Goal: Transaction & Acquisition: Obtain resource

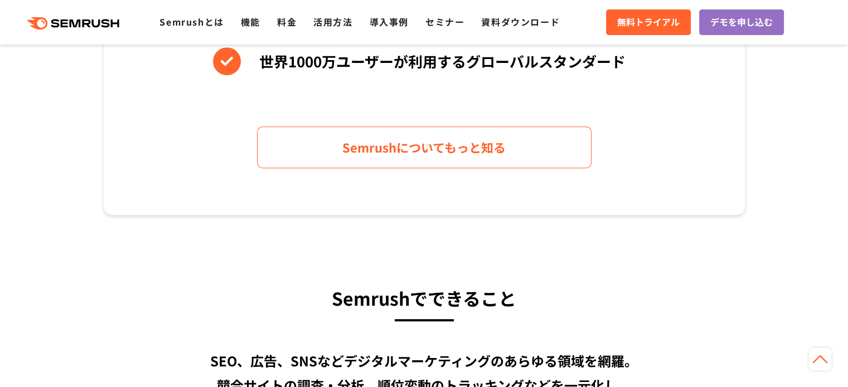
scroll to position [613, 0]
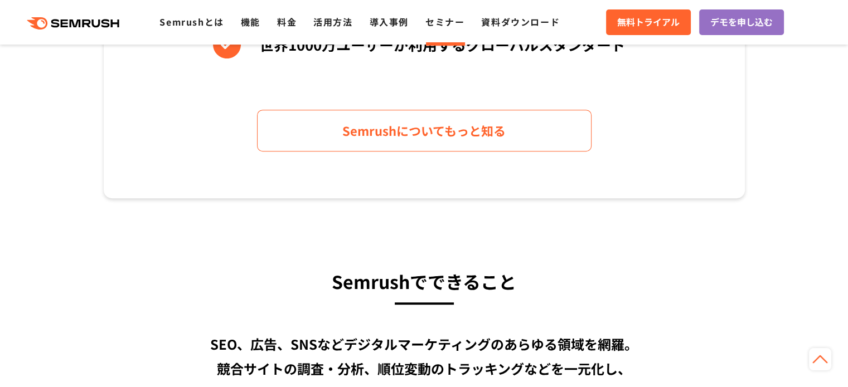
click at [451, 20] on link "セミナー" at bounding box center [444, 21] width 39 height 13
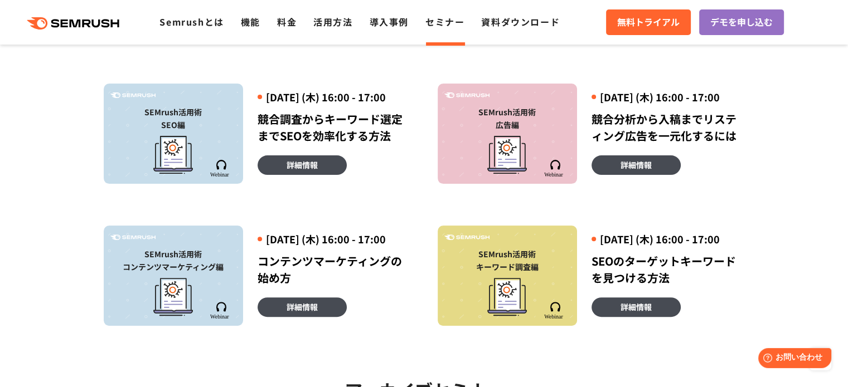
scroll to position [279, 0]
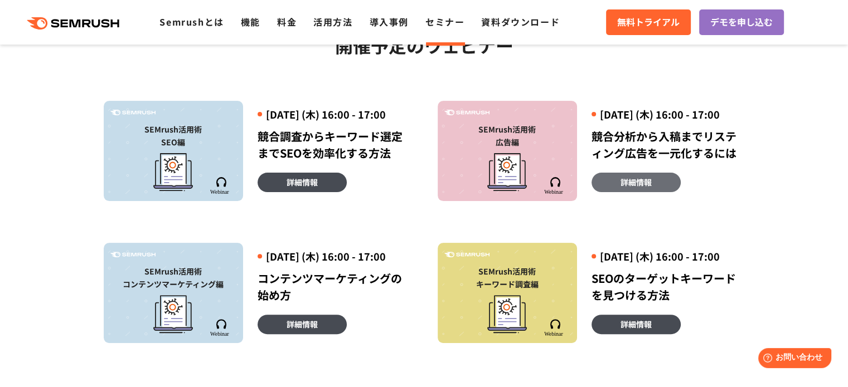
click at [634, 188] on span "詳細情報" at bounding box center [636, 182] width 31 height 12
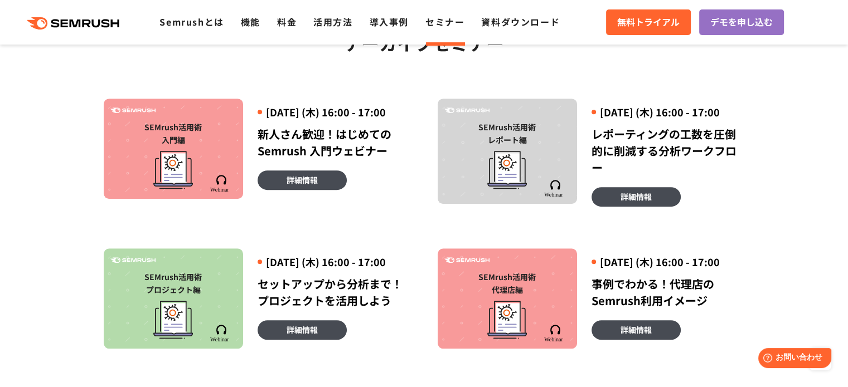
scroll to position [669, 0]
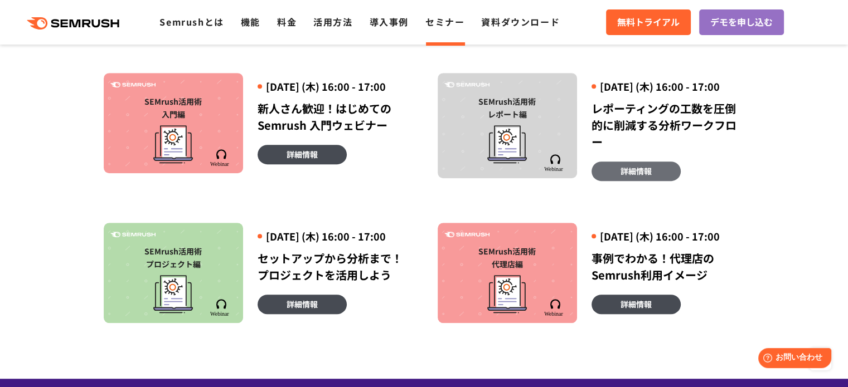
click at [656, 181] on link "詳細情報" at bounding box center [636, 172] width 89 height 20
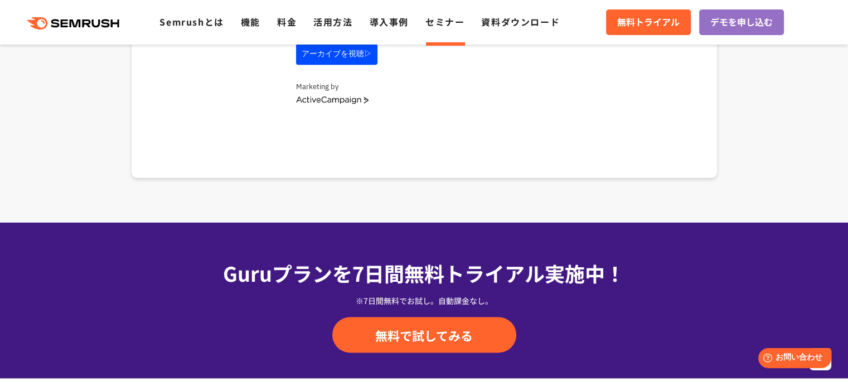
scroll to position [1673, 0]
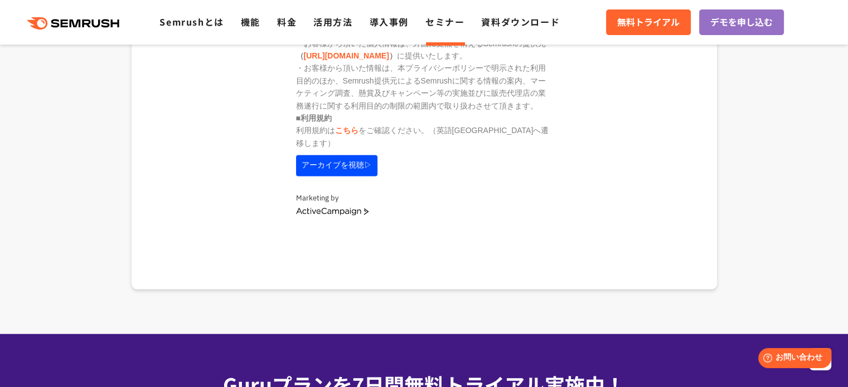
click at [328, 163] on button "アーカイブを視聴▷" at bounding box center [336, 165] width 81 height 21
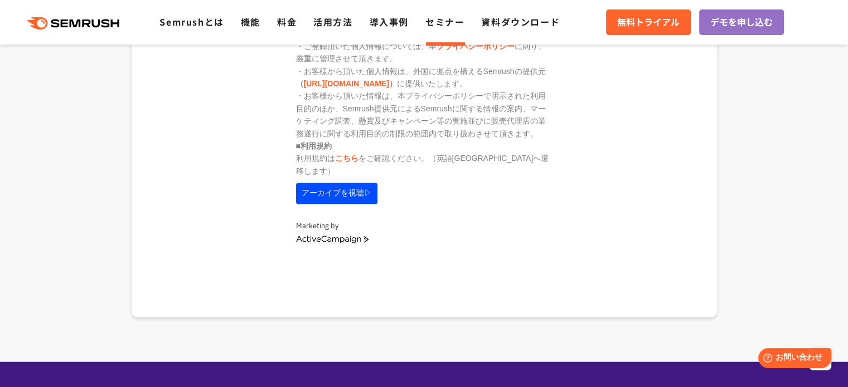
scroll to position [1701, 0]
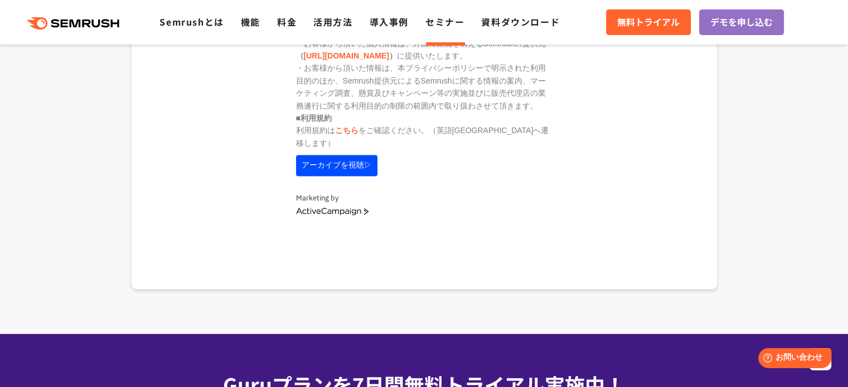
click at [351, 158] on button "アーカイブを視聴▷" at bounding box center [336, 165] width 81 height 21
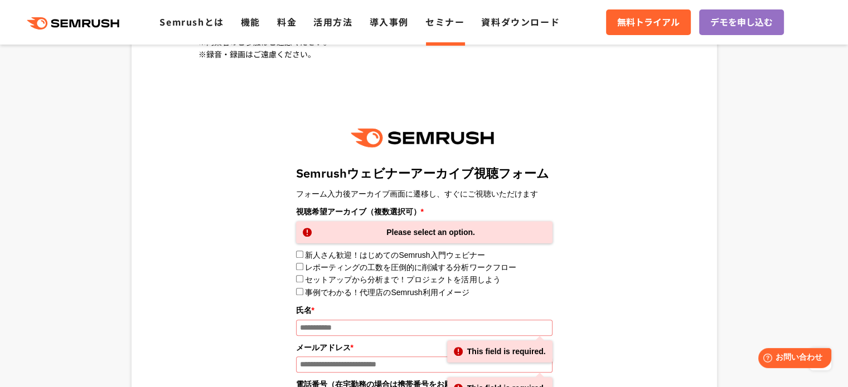
scroll to position [1199, 0]
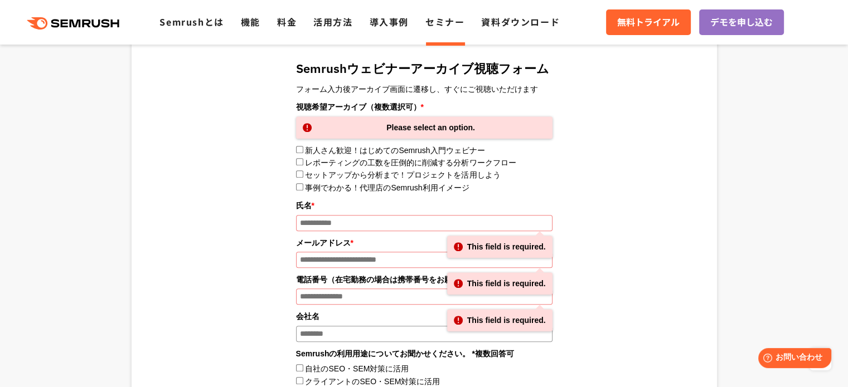
click at [472, 129] on div "Please select an option." at bounding box center [424, 128] width 256 height 22
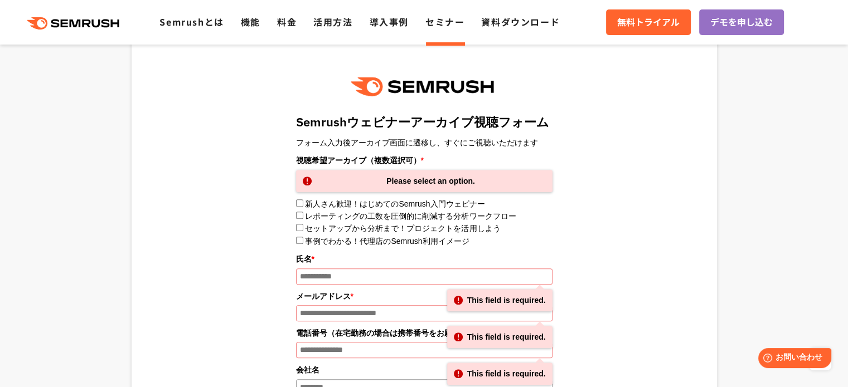
scroll to position [1171, 0]
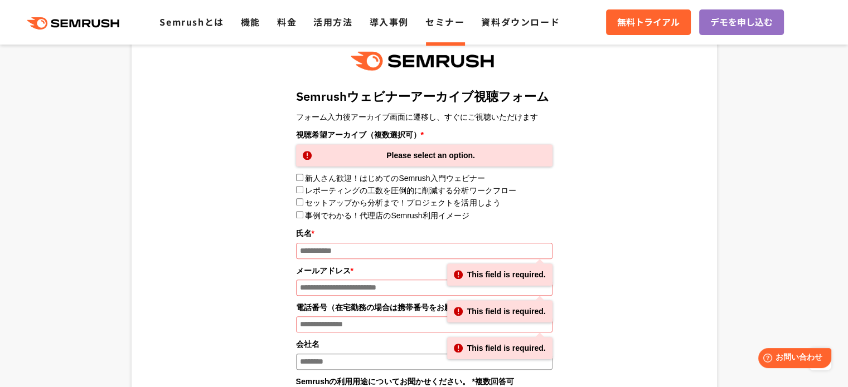
click at [328, 251] on input "氏名 *" at bounding box center [424, 251] width 256 height 16
type input "*****"
click at [375, 285] on input "メールアドレス *" at bounding box center [424, 288] width 256 height 16
type input "**********"
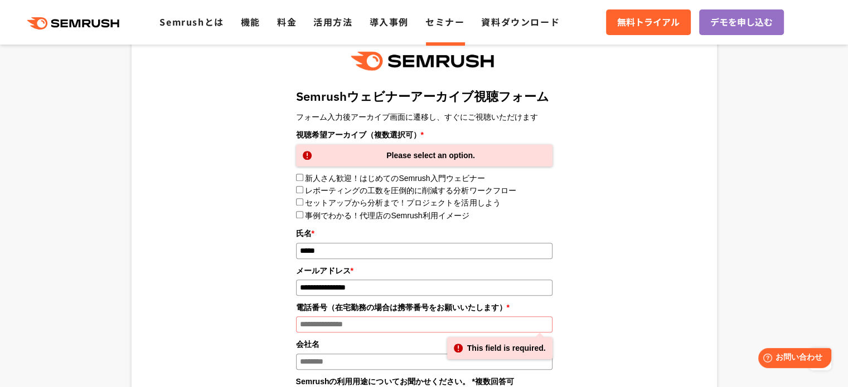
click at [369, 325] on input "電話番号（在宅勤務の場合は携帯番号をお願いいたします） *" at bounding box center [424, 325] width 256 height 16
type input "**********"
click at [362, 361] on input "会社名" at bounding box center [424, 362] width 256 height 16
type input "**********"
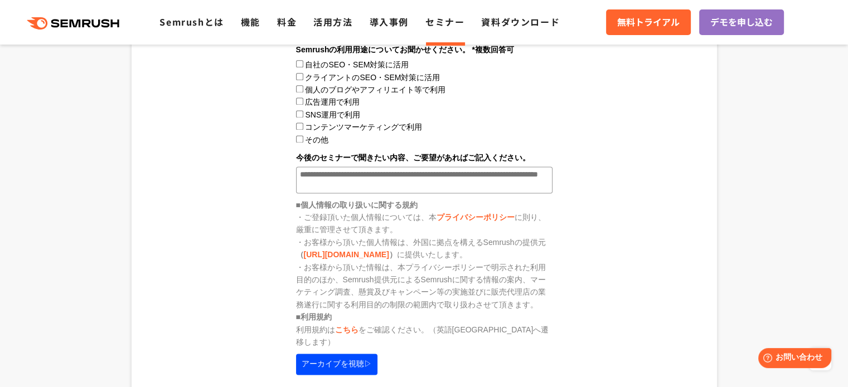
scroll to position [1561, 0]
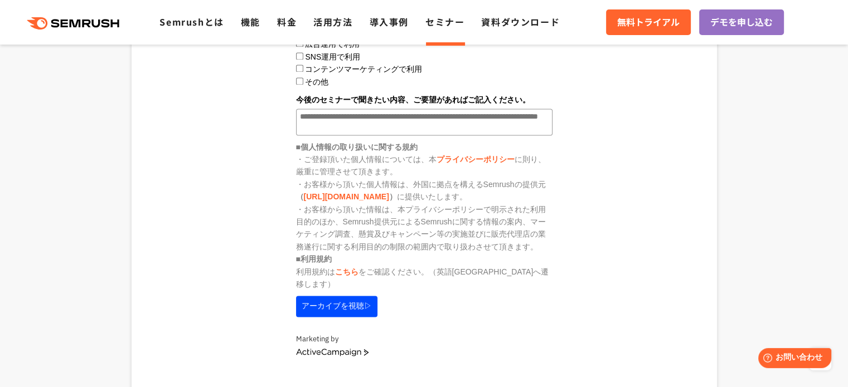
click at [353, 302] on button "アーカイブを視聴▷" at bounding box center [336, 306] width 81 height 21
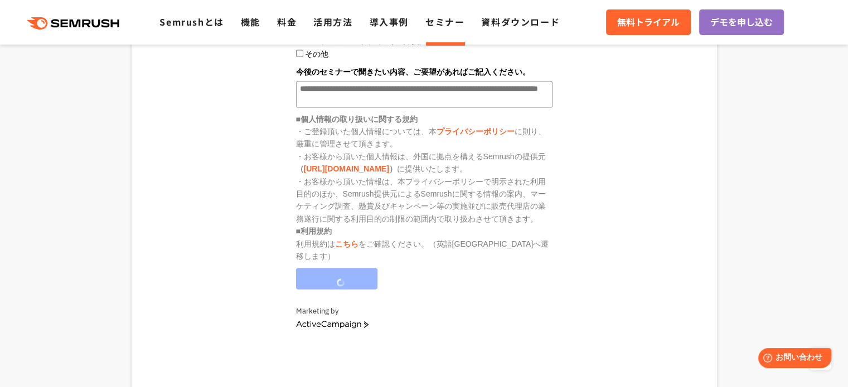
scroll to position [1533, 0]
